Goal: Check status: Check status

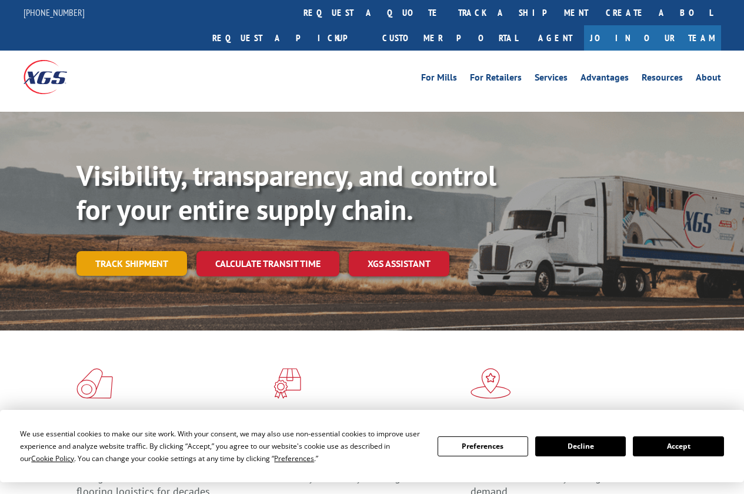
click at [139, 251] on link "Track shipment" at bounding box center [131, 263] width 111 height 25
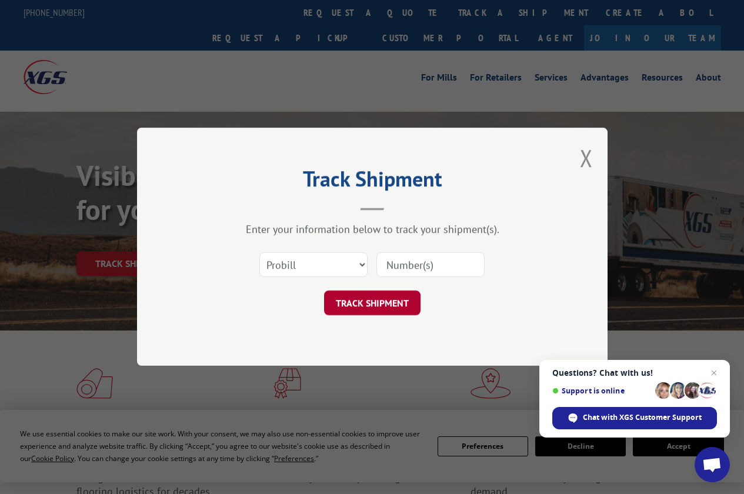
click at [353, 312] on button "TRACK SHIPMENT" at bounding box center [372, 303] width 97 height 25
click at [408, 261] on input at bounding box center [431, 265] width 108 height 25
paste input "527384239"
type input "527384239"
click at [384, 305] on button "TRACK SHIPMENT" at bounding box center [372, 303] width 97 height 25
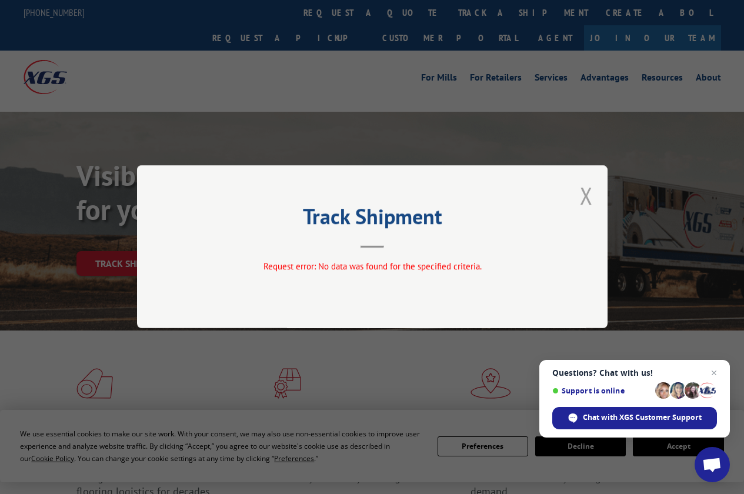
click at [583, 194] on button "Close modal" at bounding box center [586, 195] width 13 height 31
